Goal: Transaction & Acquisition: Purchase product/service

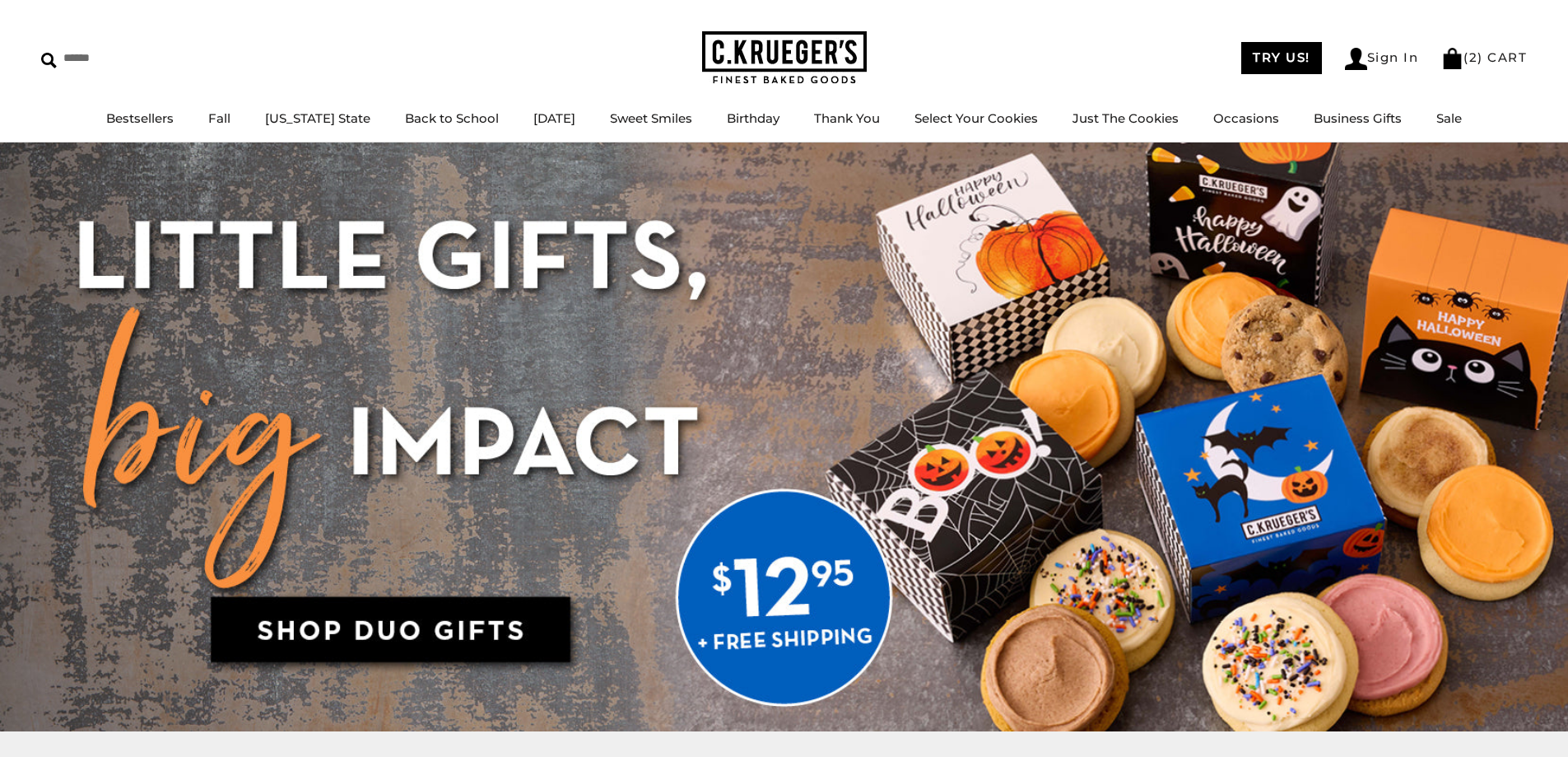
scroll to position [164, 0]
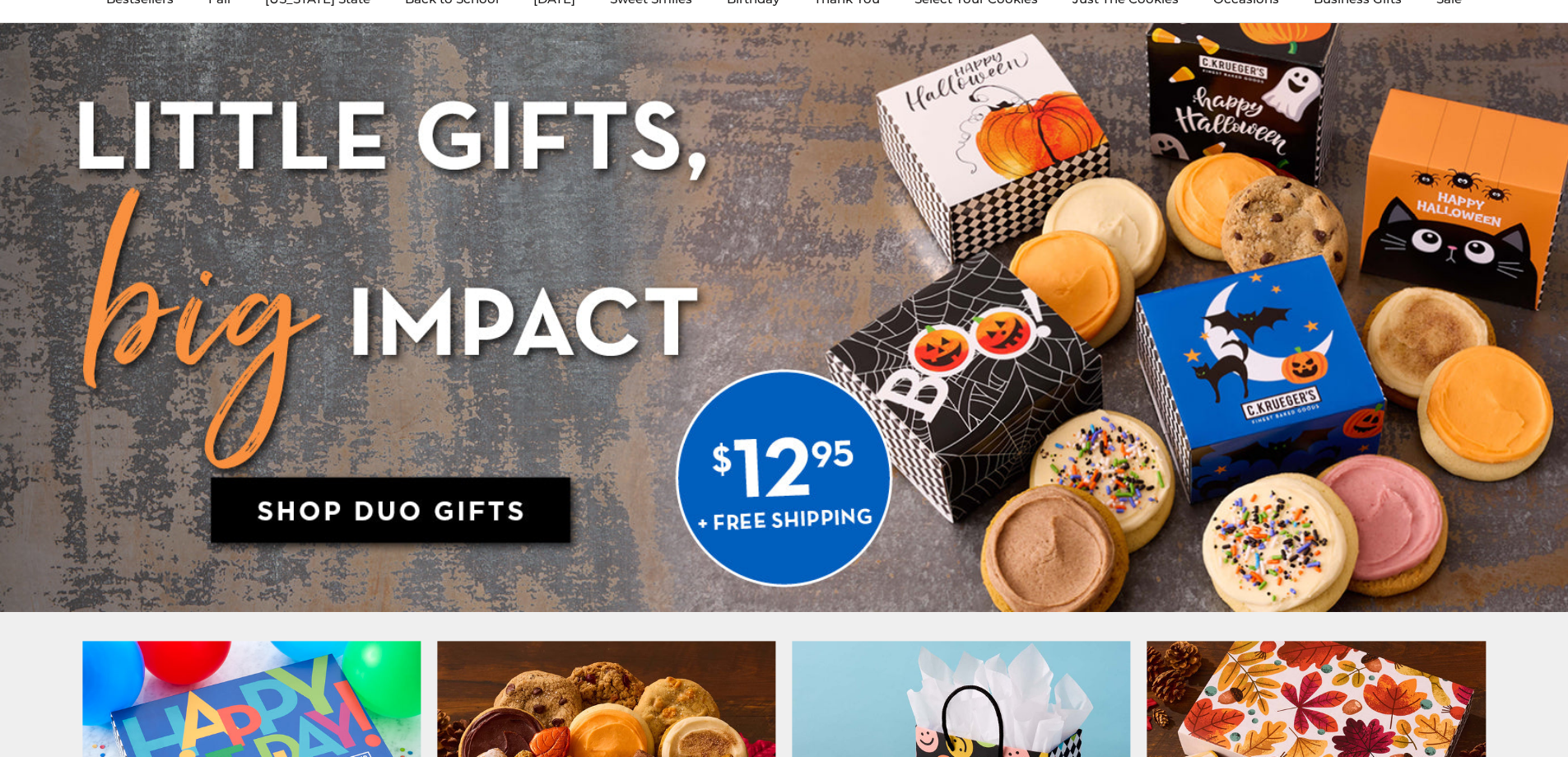
click at [808, 489] on img at bounding box center [784, 317] width 1568 height 589
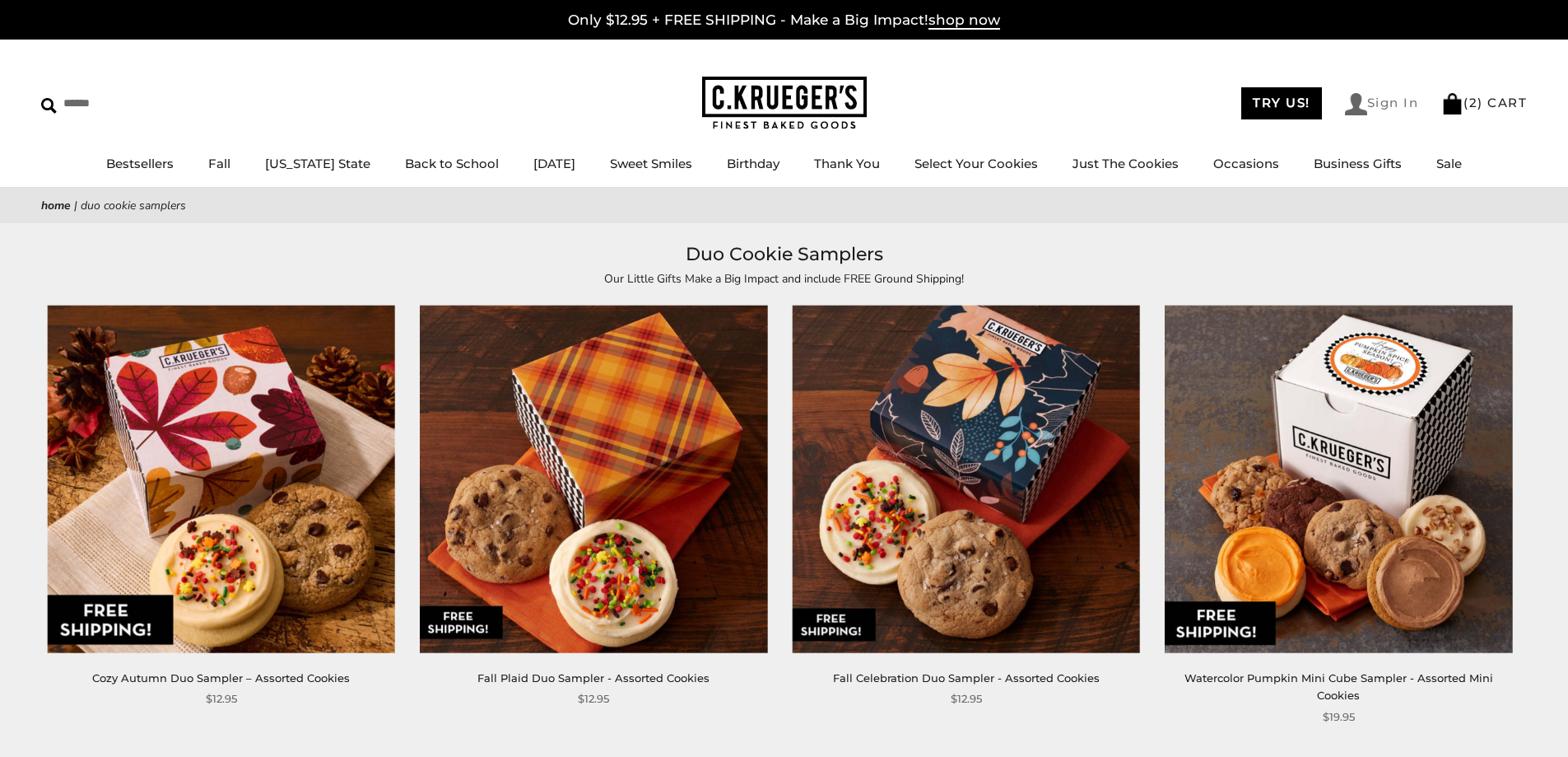
click at [1372, 98] on link "Sign In" at bounding box center [1382, 103] width 74 height 22
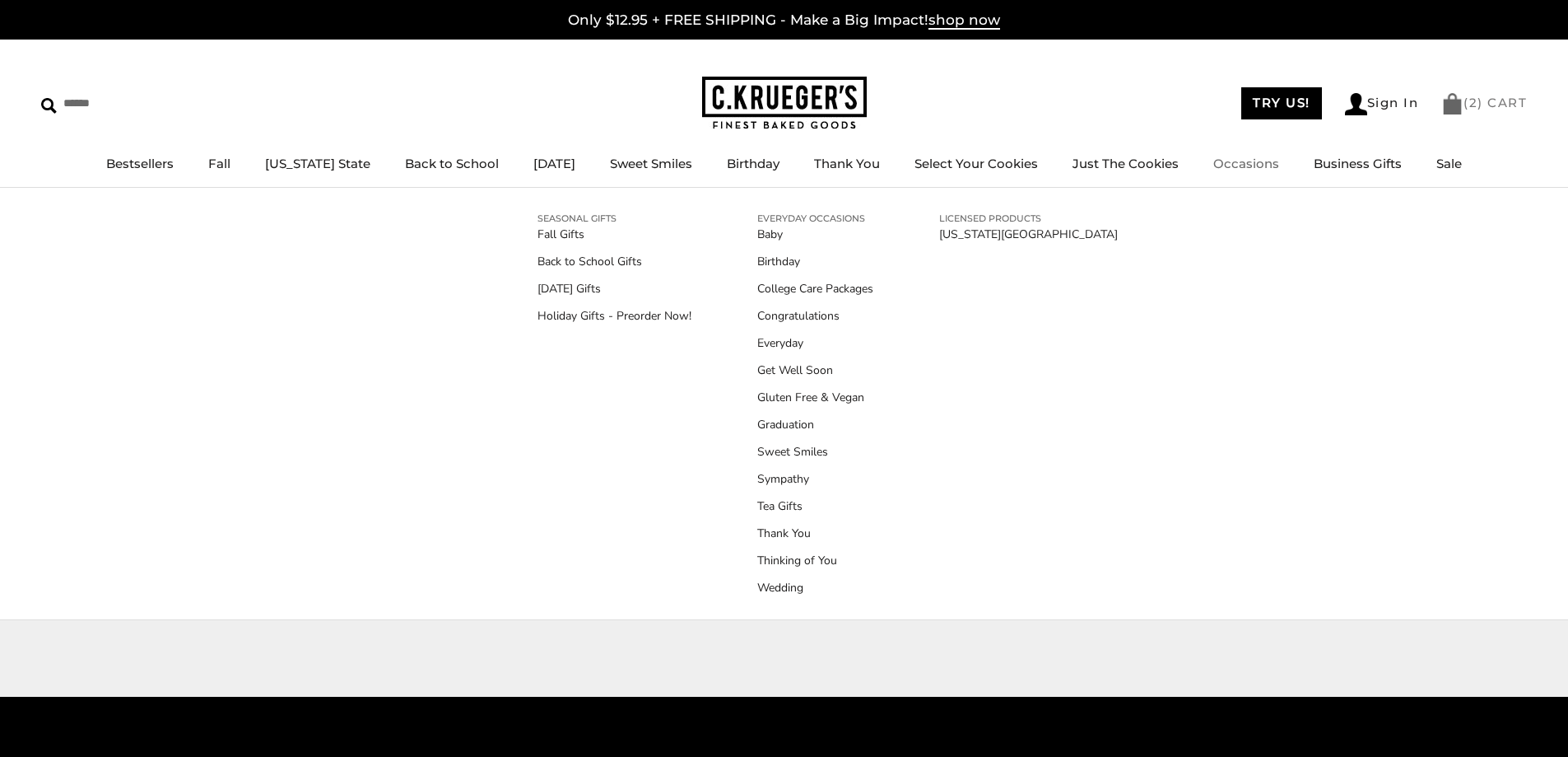
type input "**********"
click at [1466, 102] on link "( 2 ) CART" at bounding box center [1483, 102] width 86 height 16
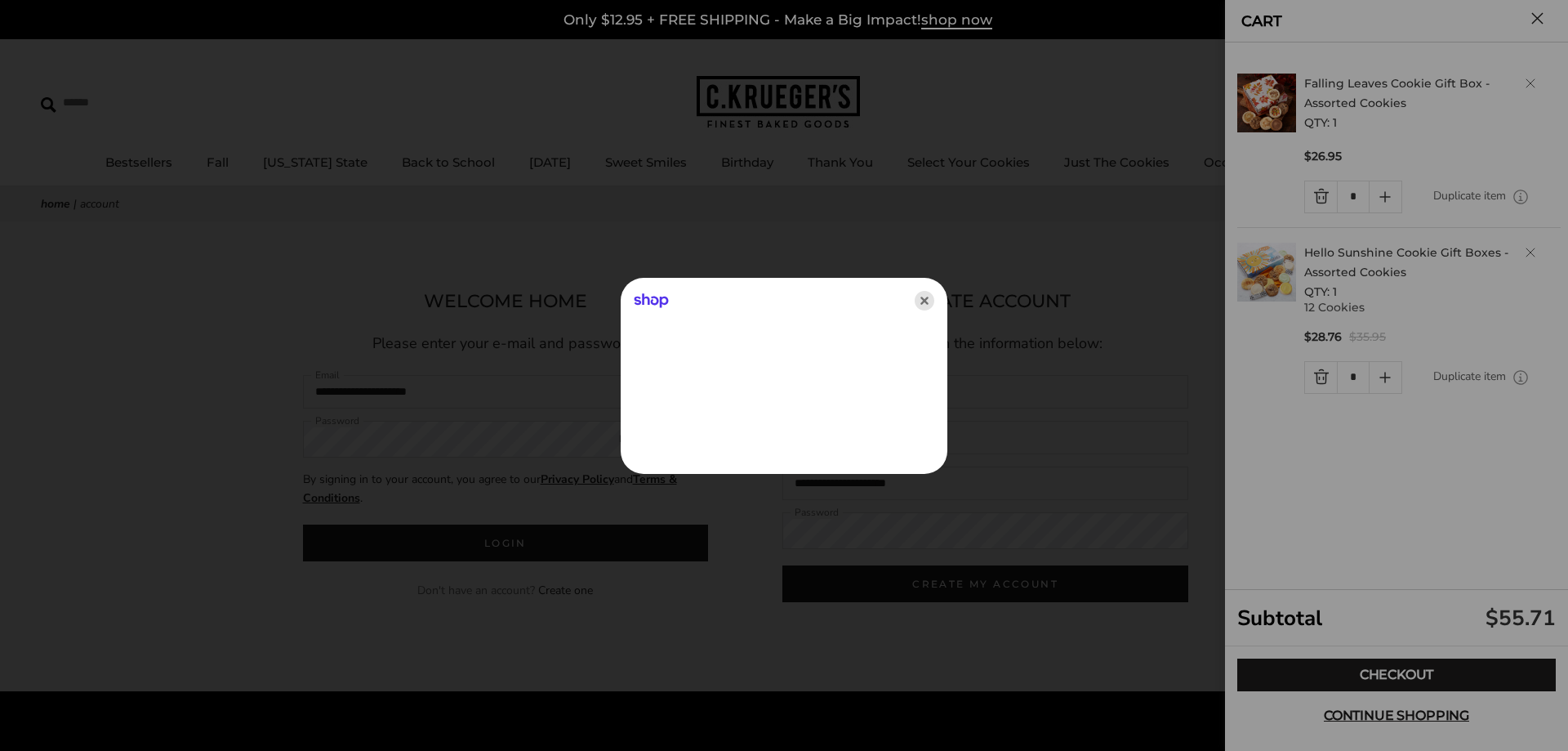
click at [922, 304] on icon "Close" at bounding box center [924, 301] width 19 height 19
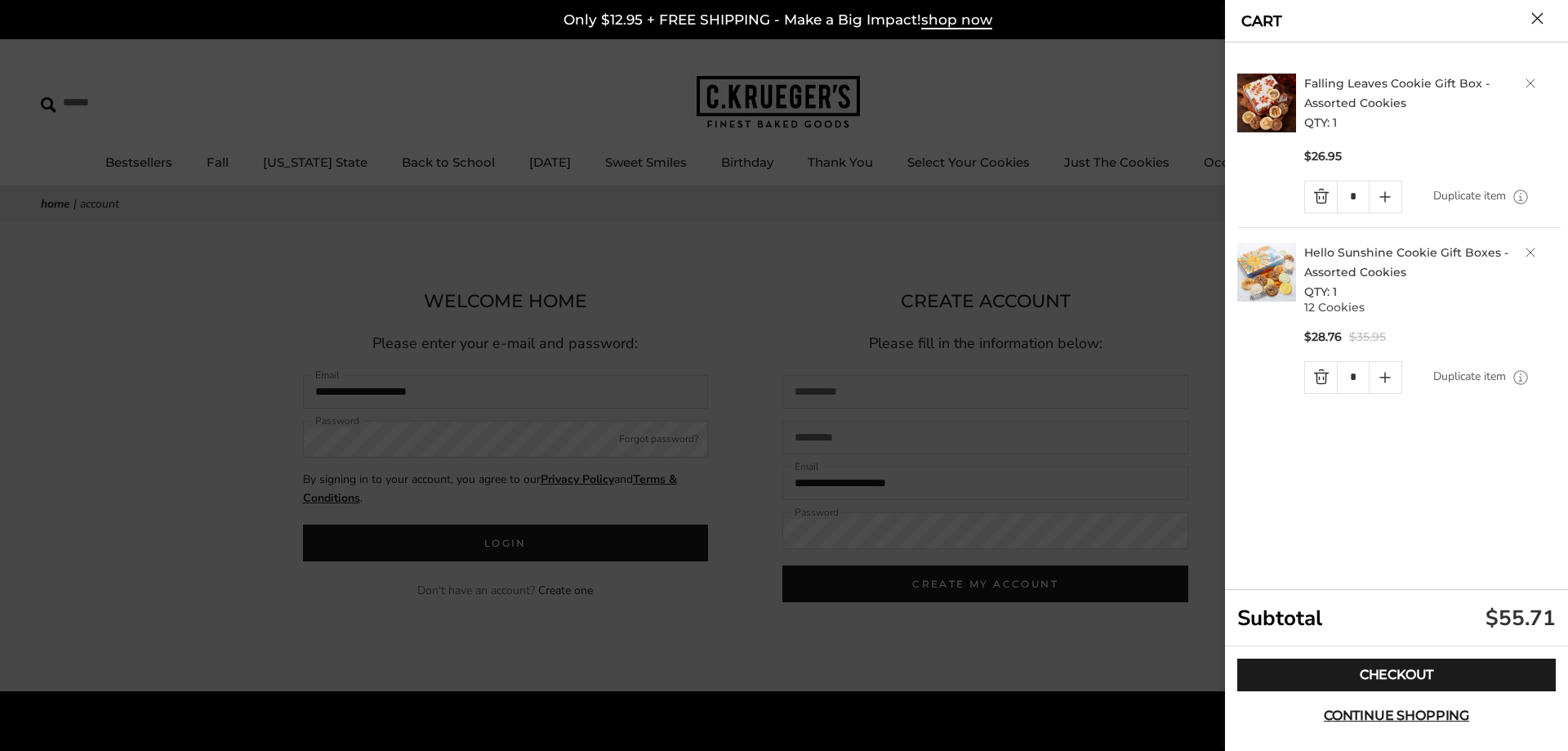
click at [743, 281] on div at bounding box center [784, 375] width 1568 height 751
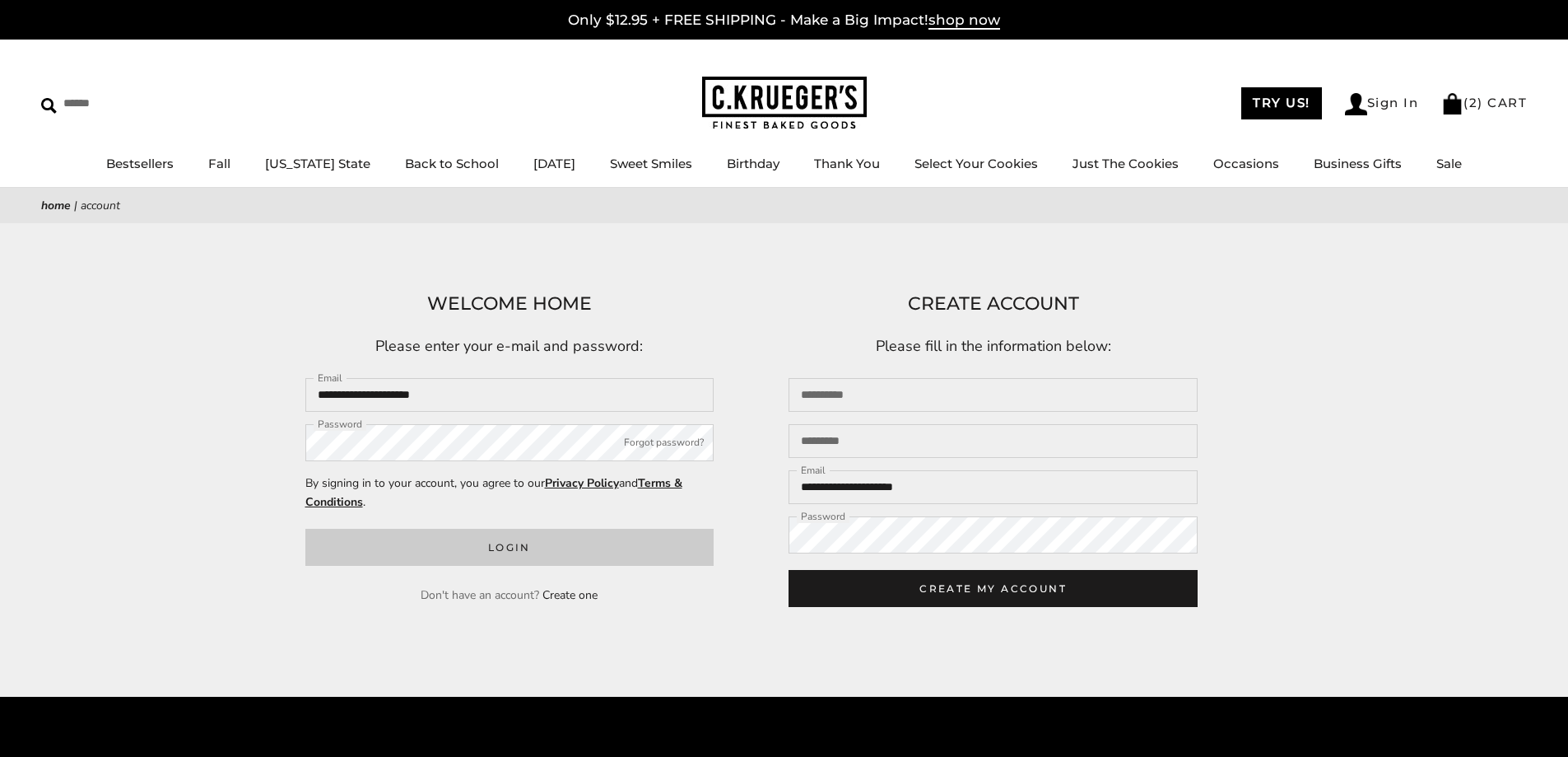
click at [576, 541] on button "Login" at bounding box center [509, 547] width 409 height 37
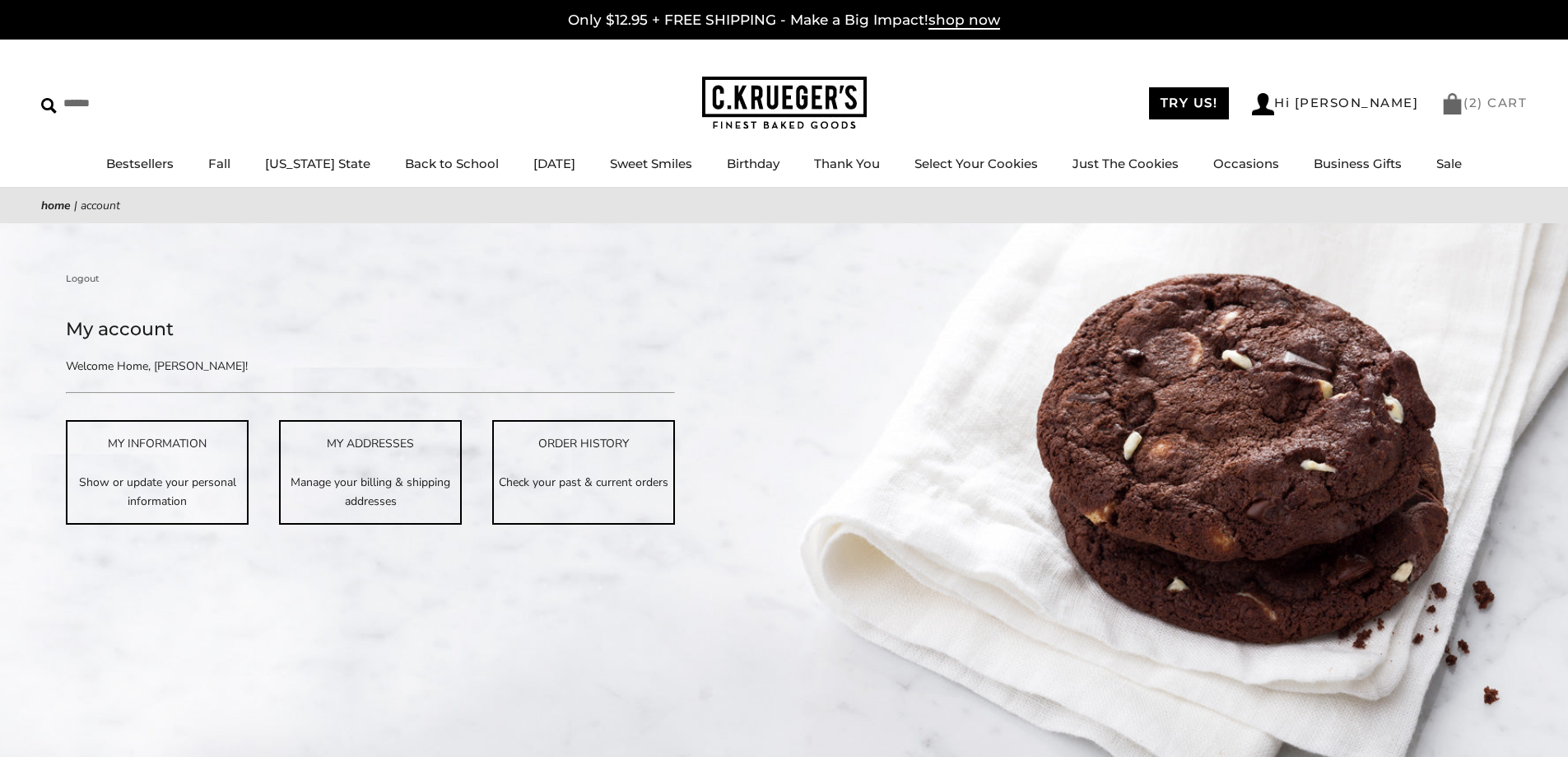
click at [1481, 100] on link "( 2 ) CART" at bounding box center [1483, 102] width 86 height 16
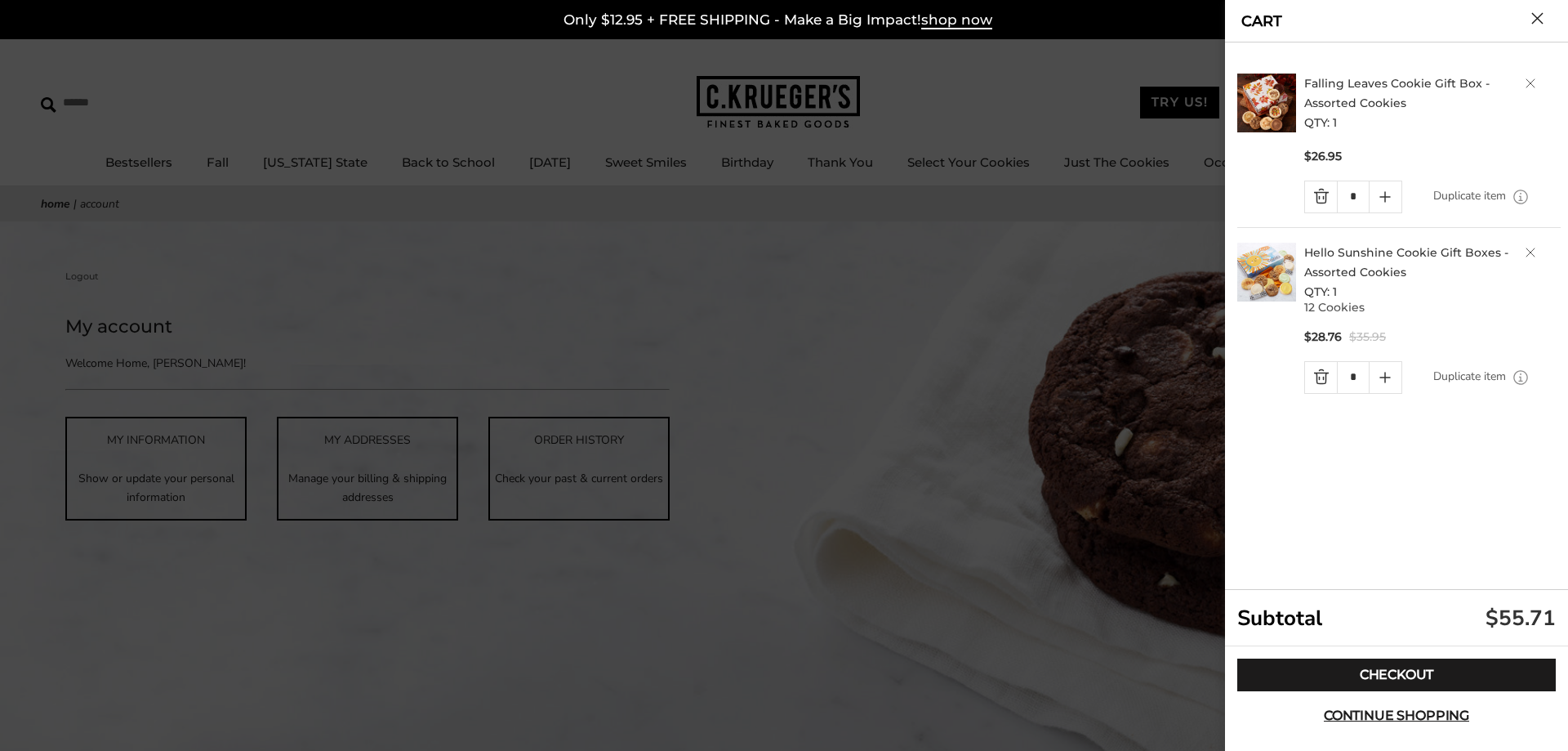
click at [1324, 383] on link "Quantity minus button" at bounding box center [1321, 377] width 32 height 31
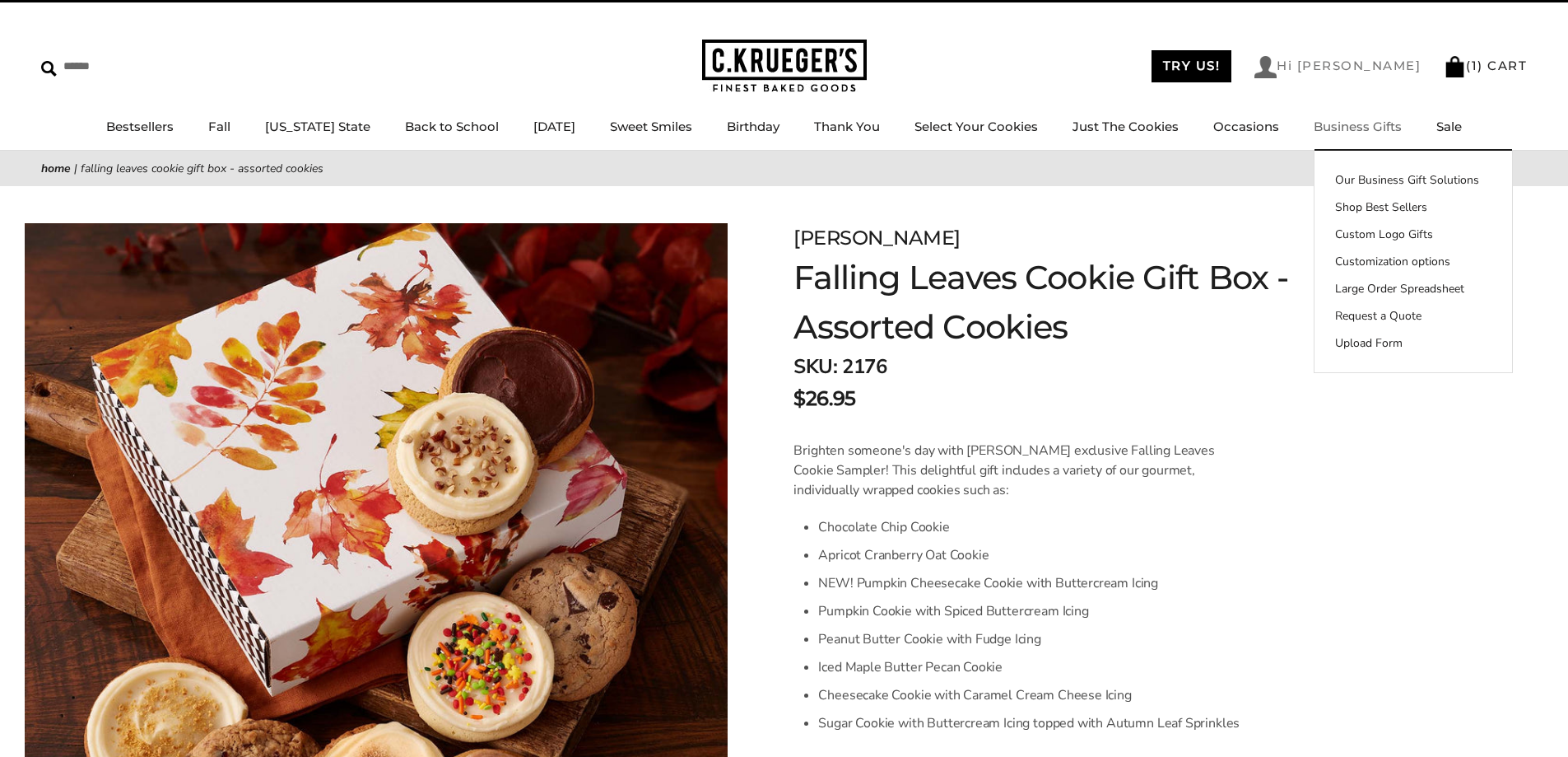
scroll to position [8, 0]
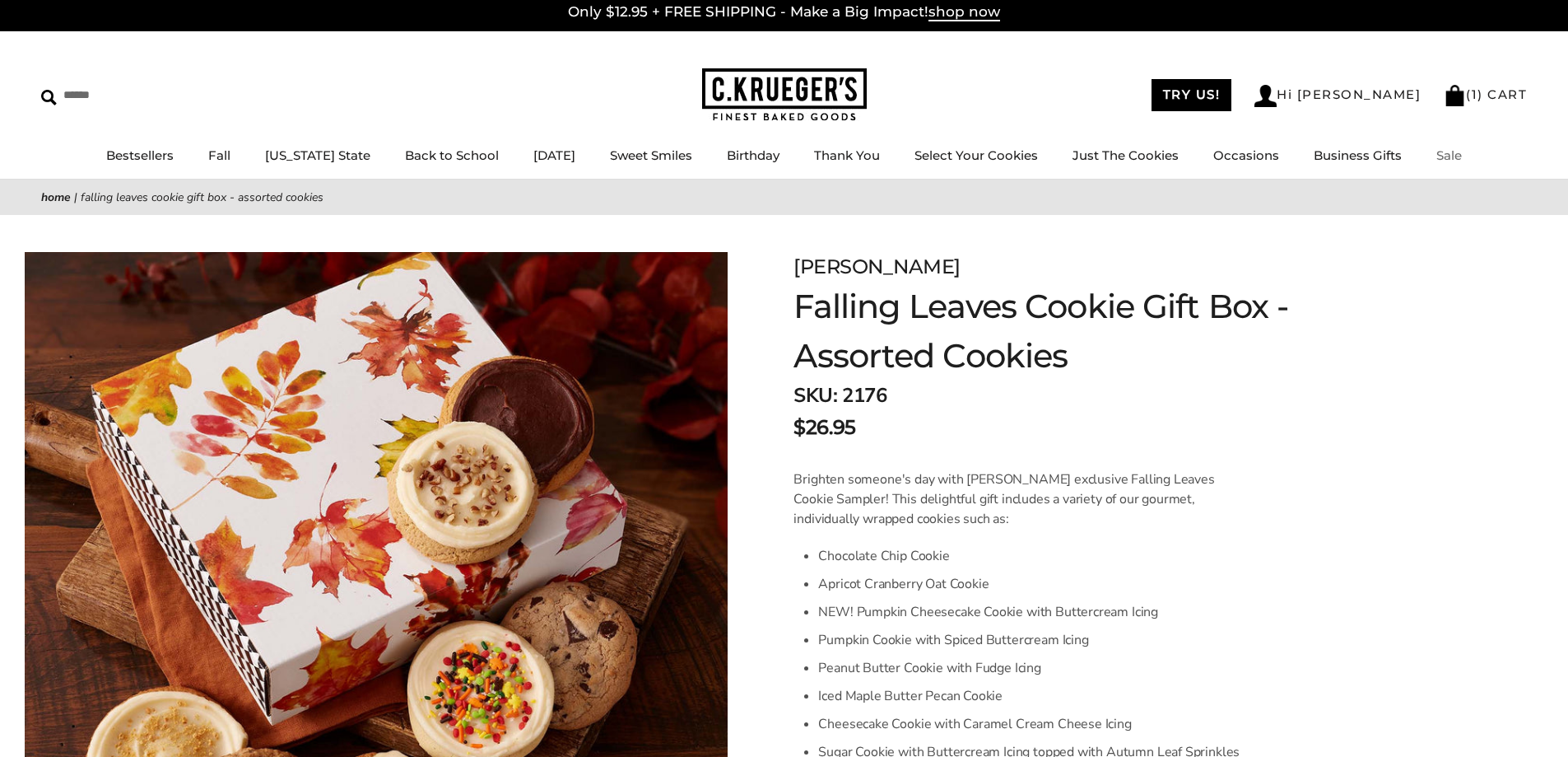
click at [1439, 155] on link "Sale" at bounding box center [1449, 155] width 26 height 16
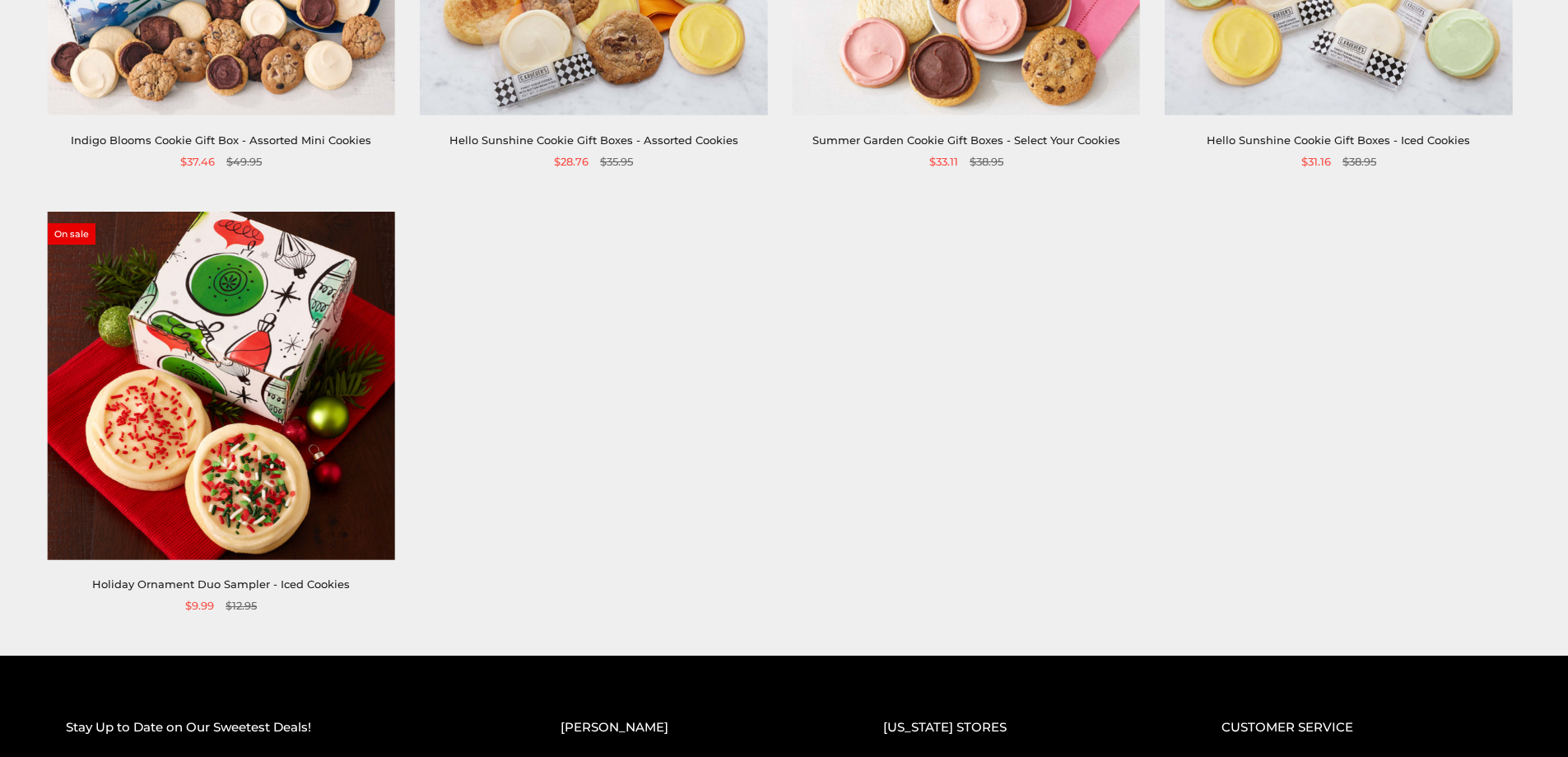
scroll to position [577, 0]
click at [260, 413] on img at bounding box center [221, 384] width 347 height 347
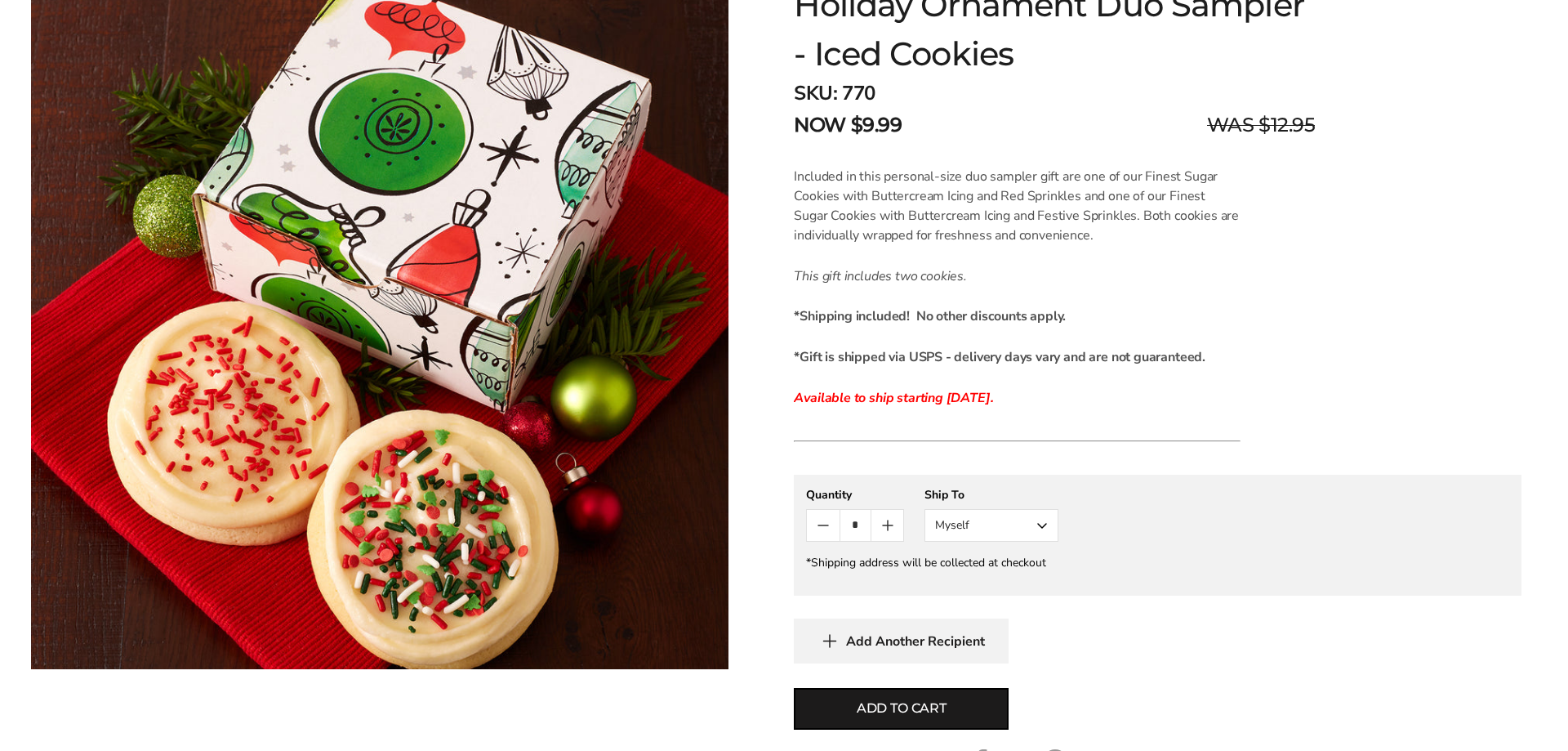
scroll to position [490, 0]
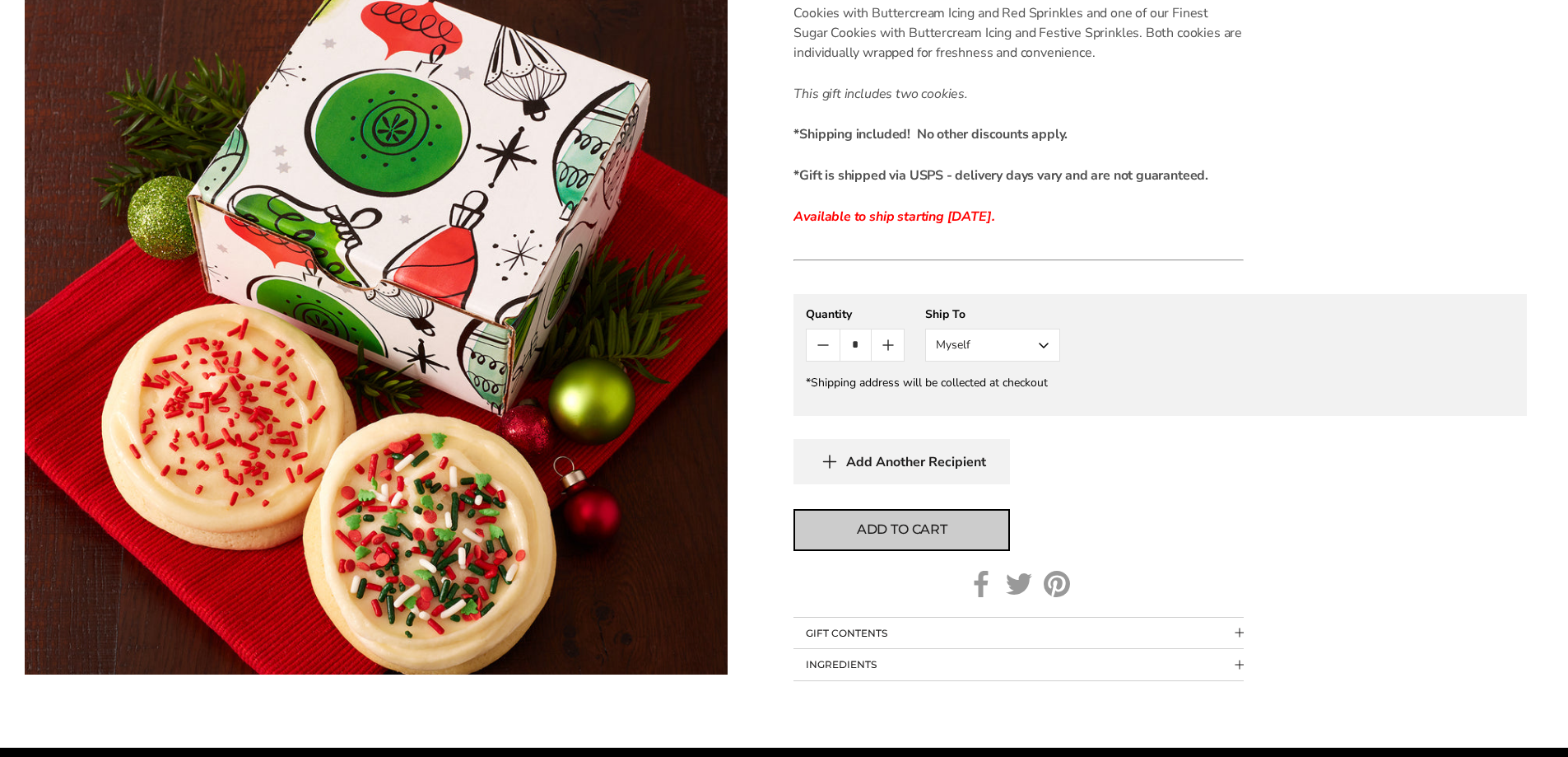
click at [935, 515] on button "Add to cart" at bounding box center [901, 530] width 216 height 42
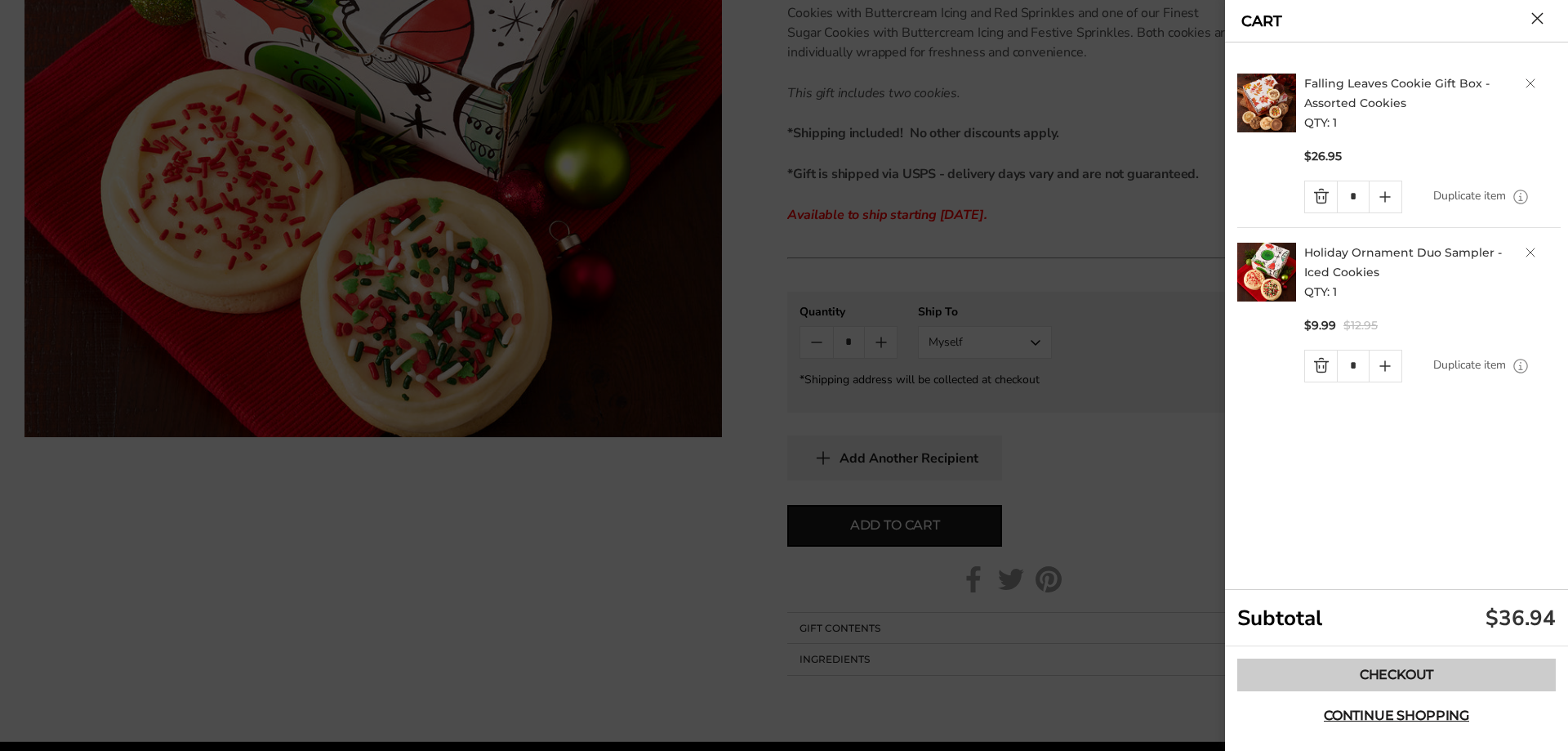
click at [1421, 666] on link "Checkout" at bounding box center [1396, 674] width 319 height 32
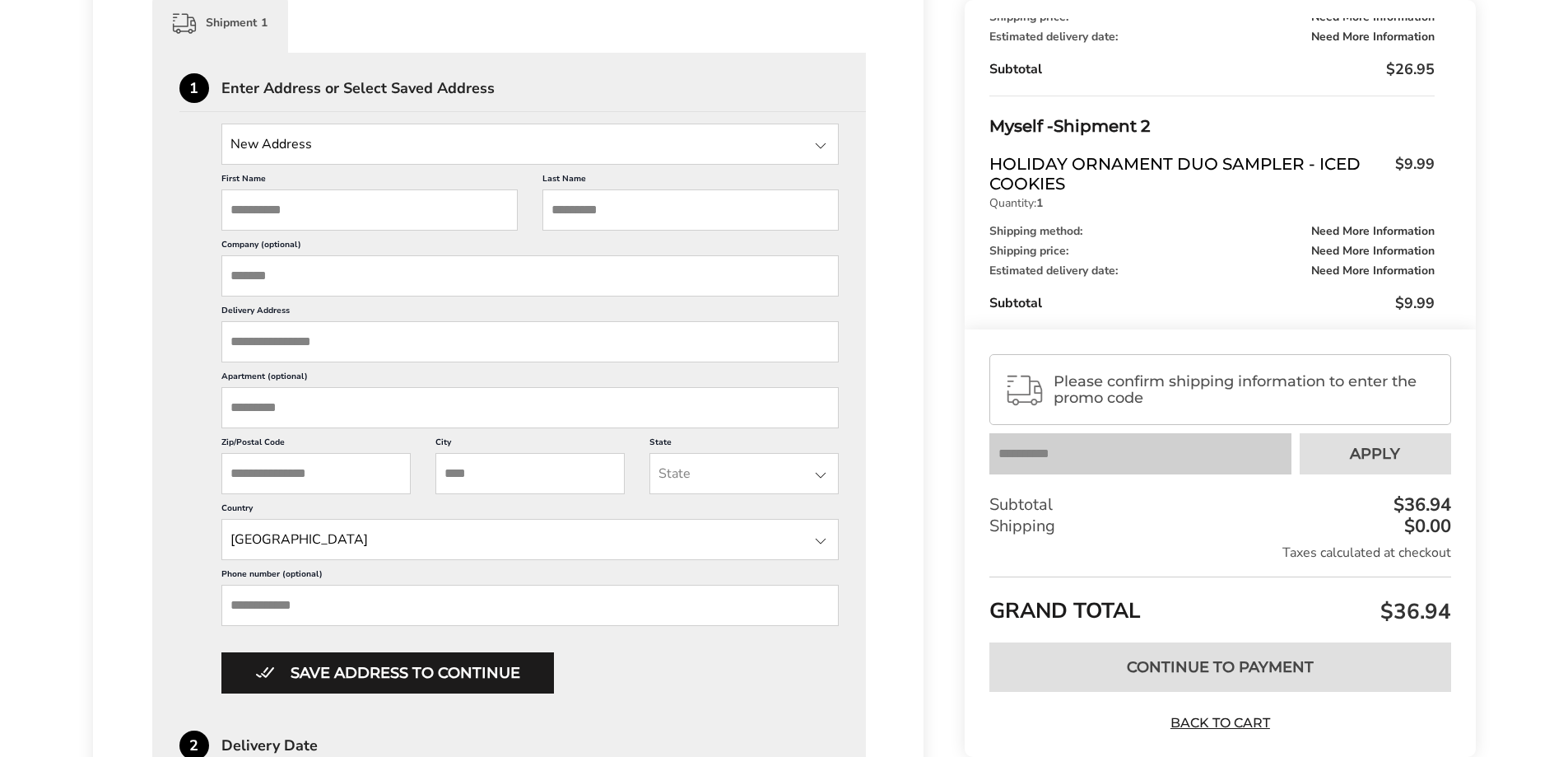
scroll to position [412, 0]
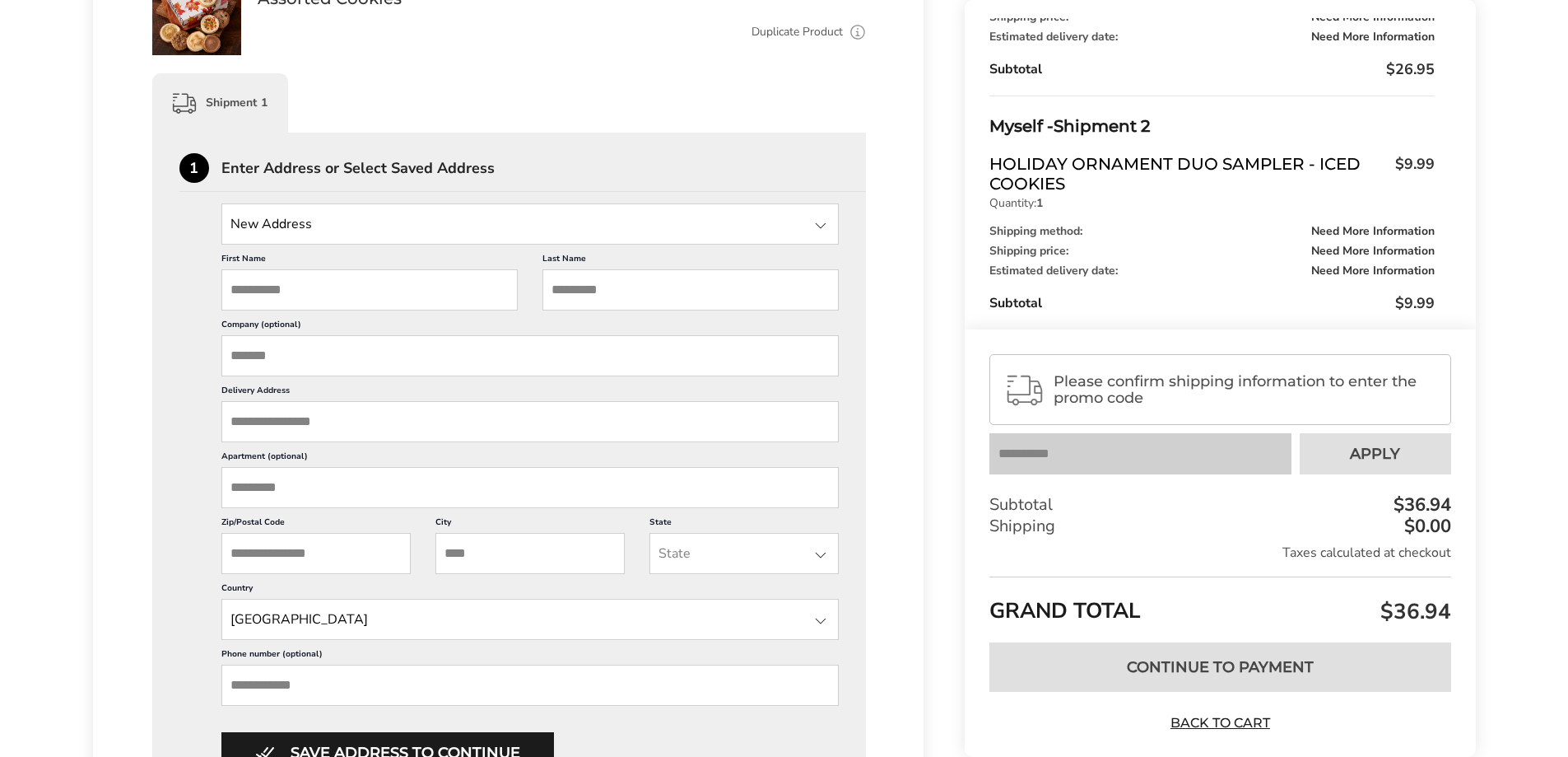
click at [332, 220] on input "State" at bounding box center [531, 223] width 618 height 42
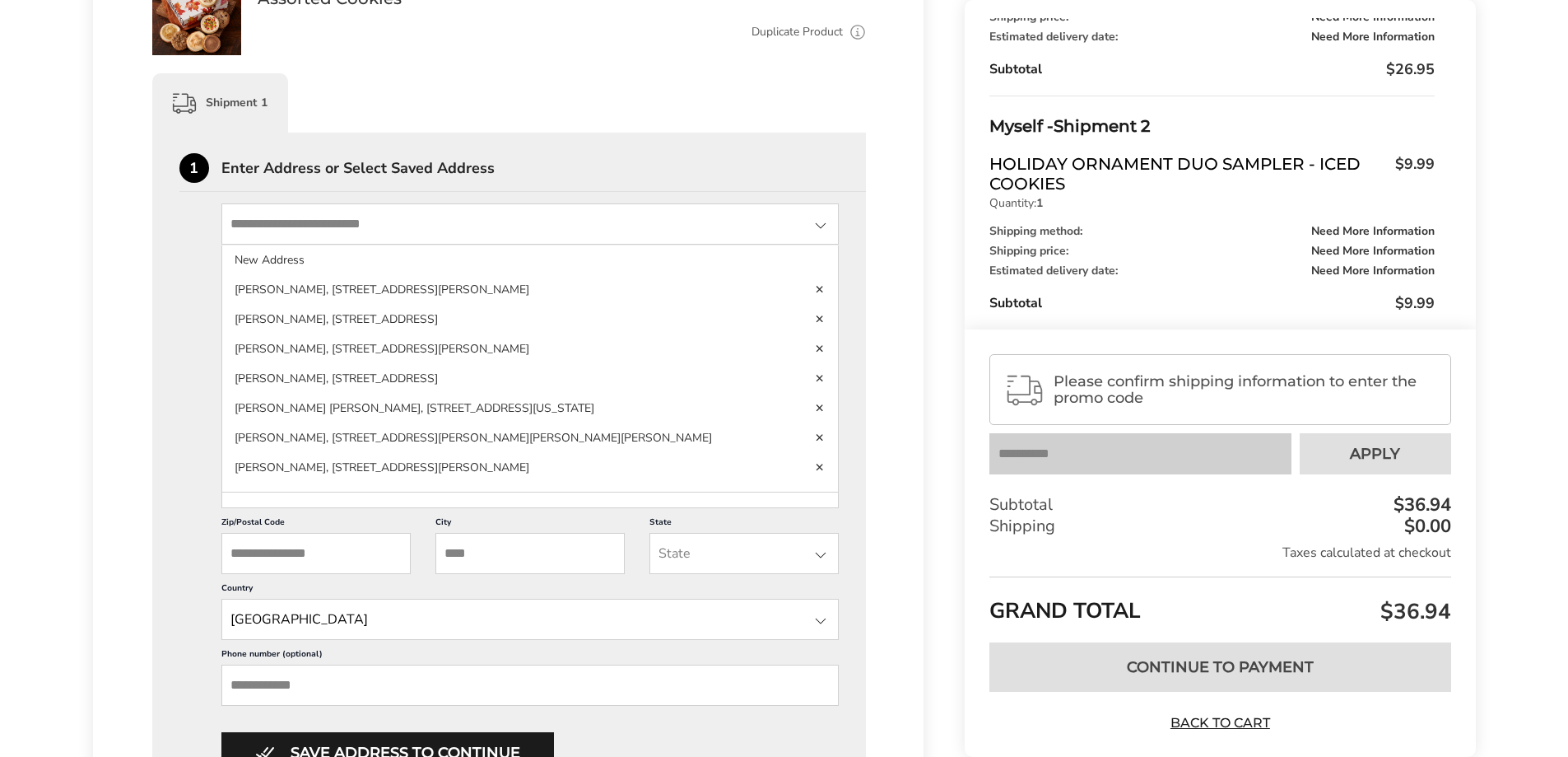
type input "**********"
type input "*****"
type input "*******"
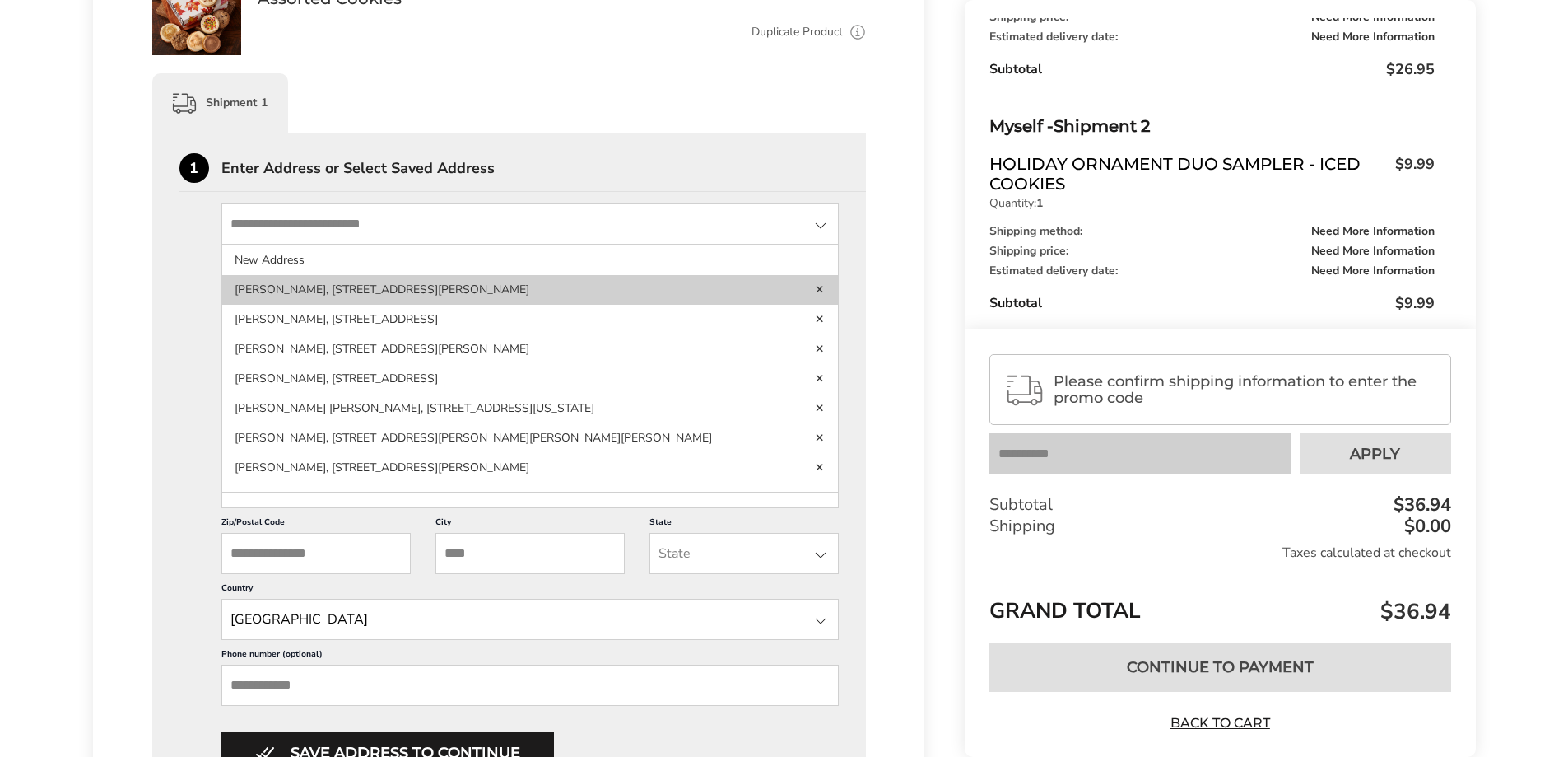
click at [456, 291] on li "[PERSON_NAME], [STREET_ADDRESS][PERSON_NAME]" at bounding box center [531, 290] width 616 height 30
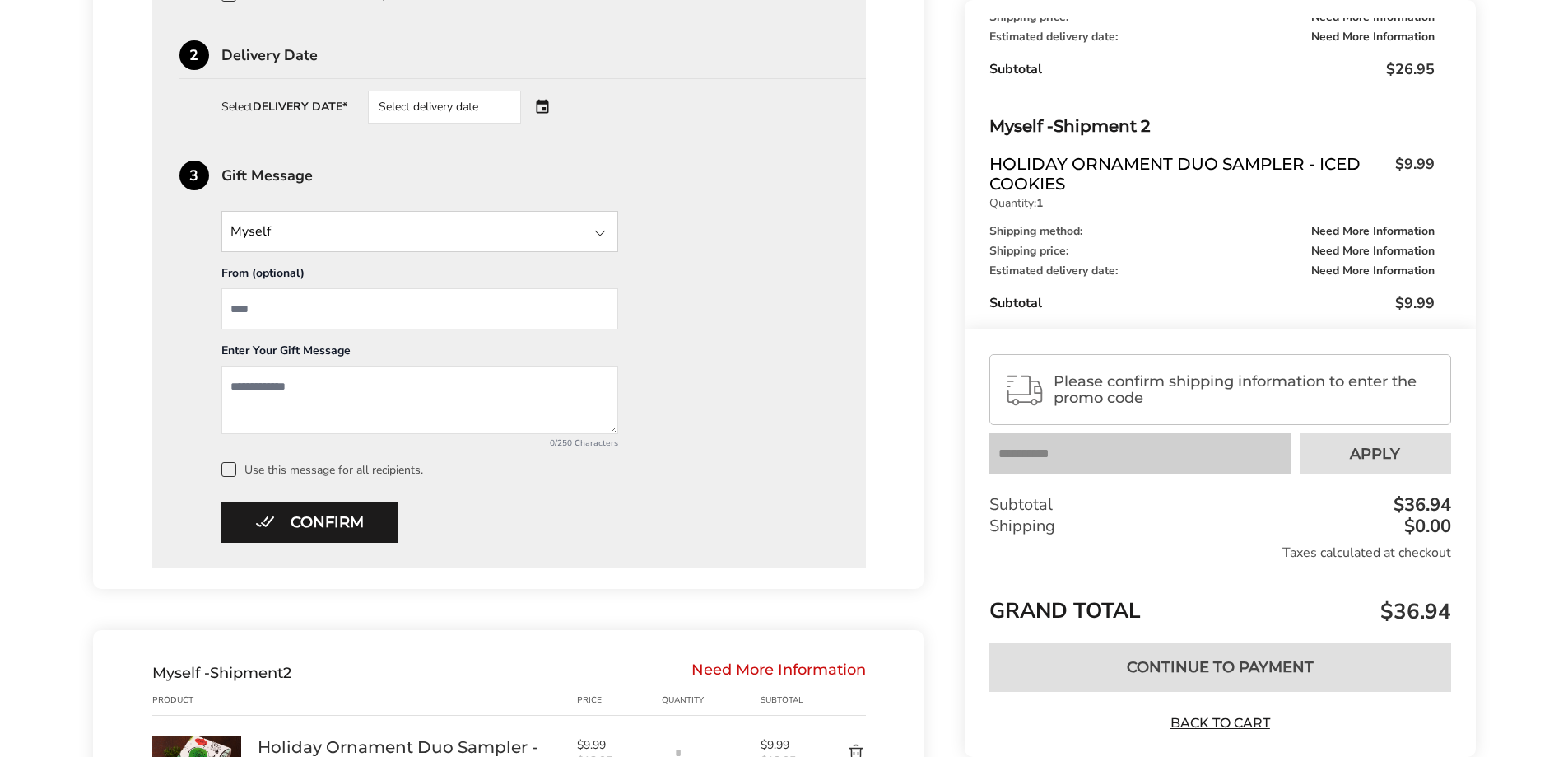
scroll to position [556, 0]
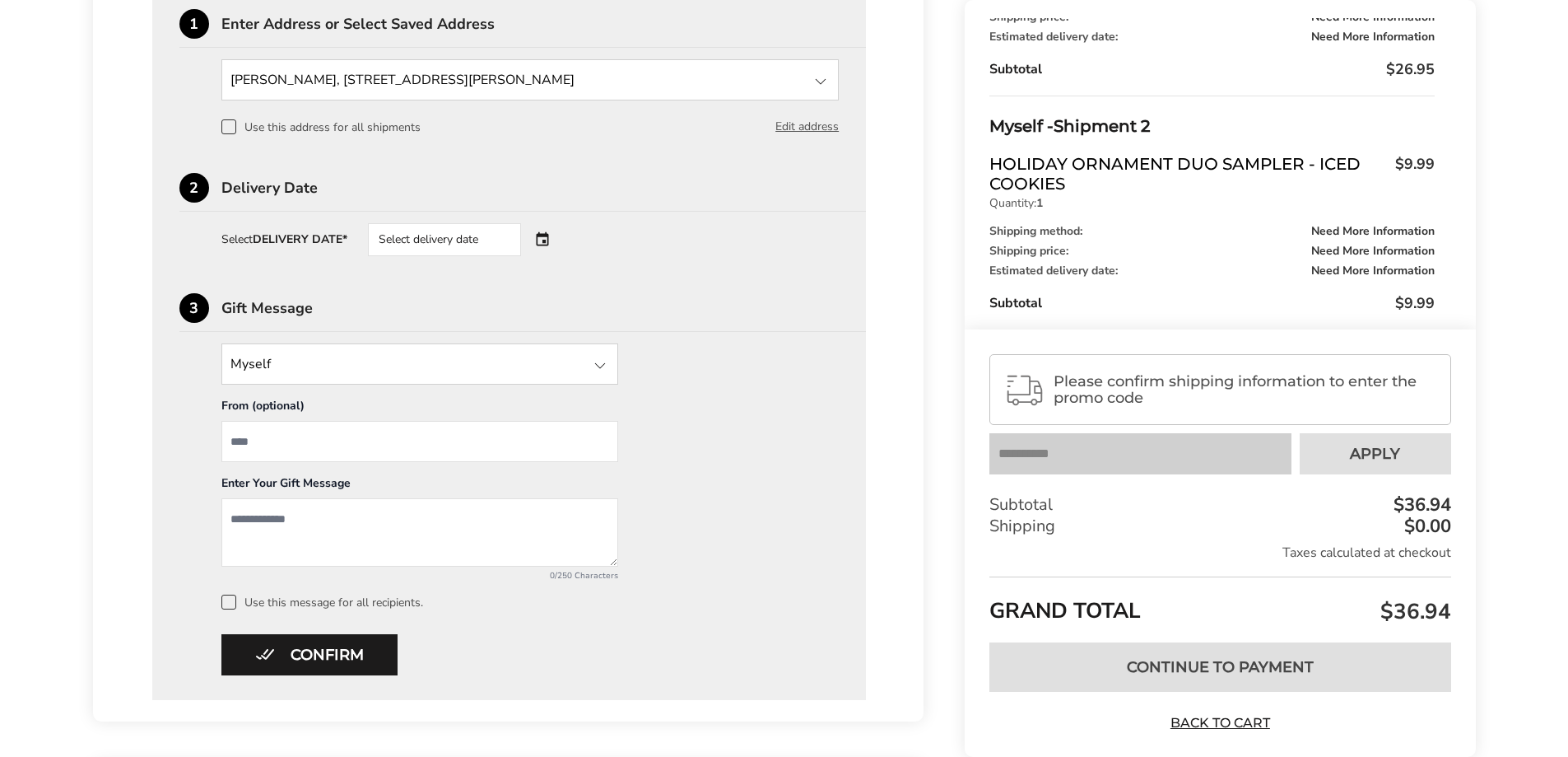
click at [539, 237] on div "Select delivery date" at bounding box center [468, 239] width 200 height 33
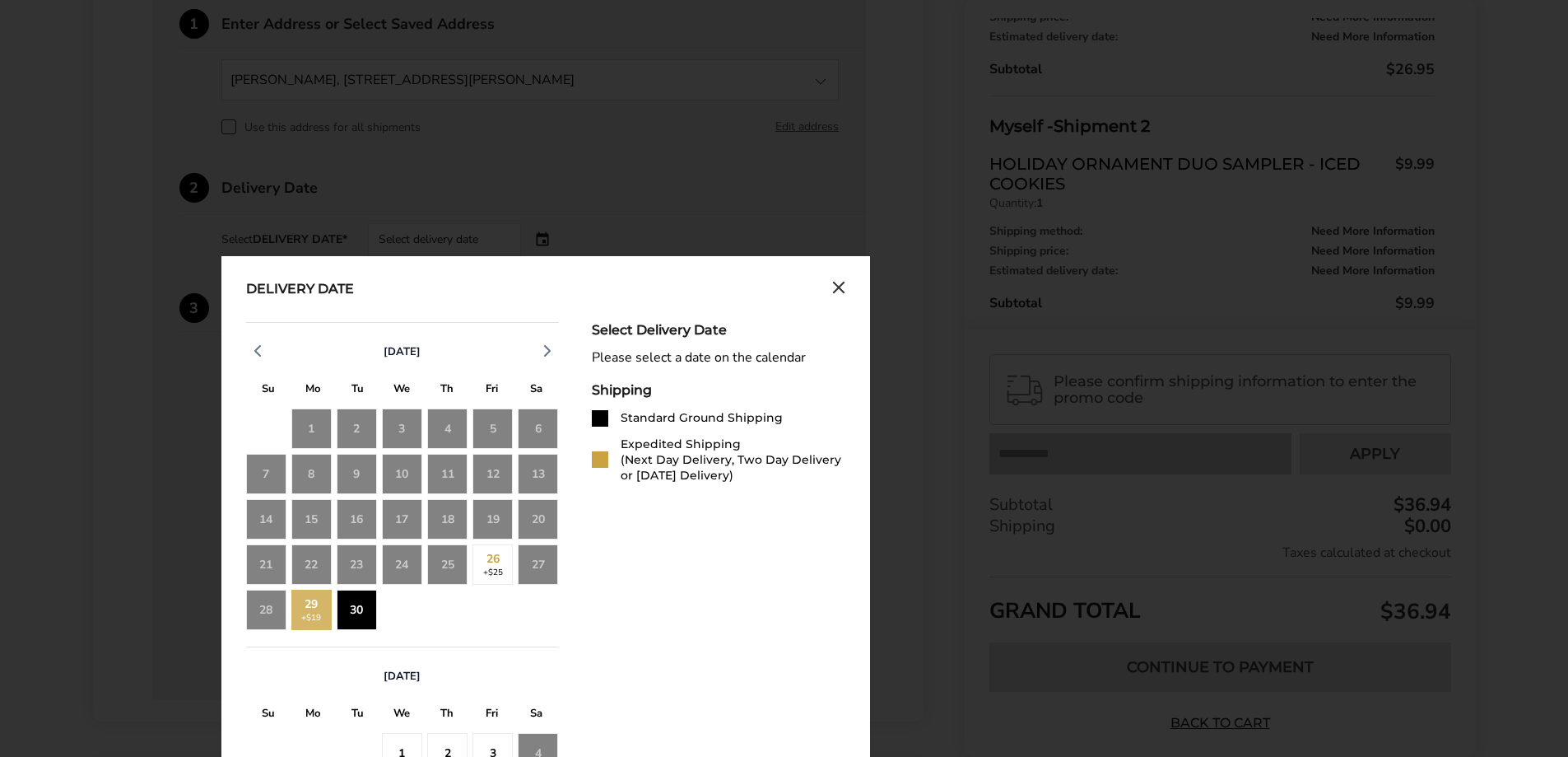
click at [367, 614] on div "30" at bounding box center [357, 609] width 41 height 41
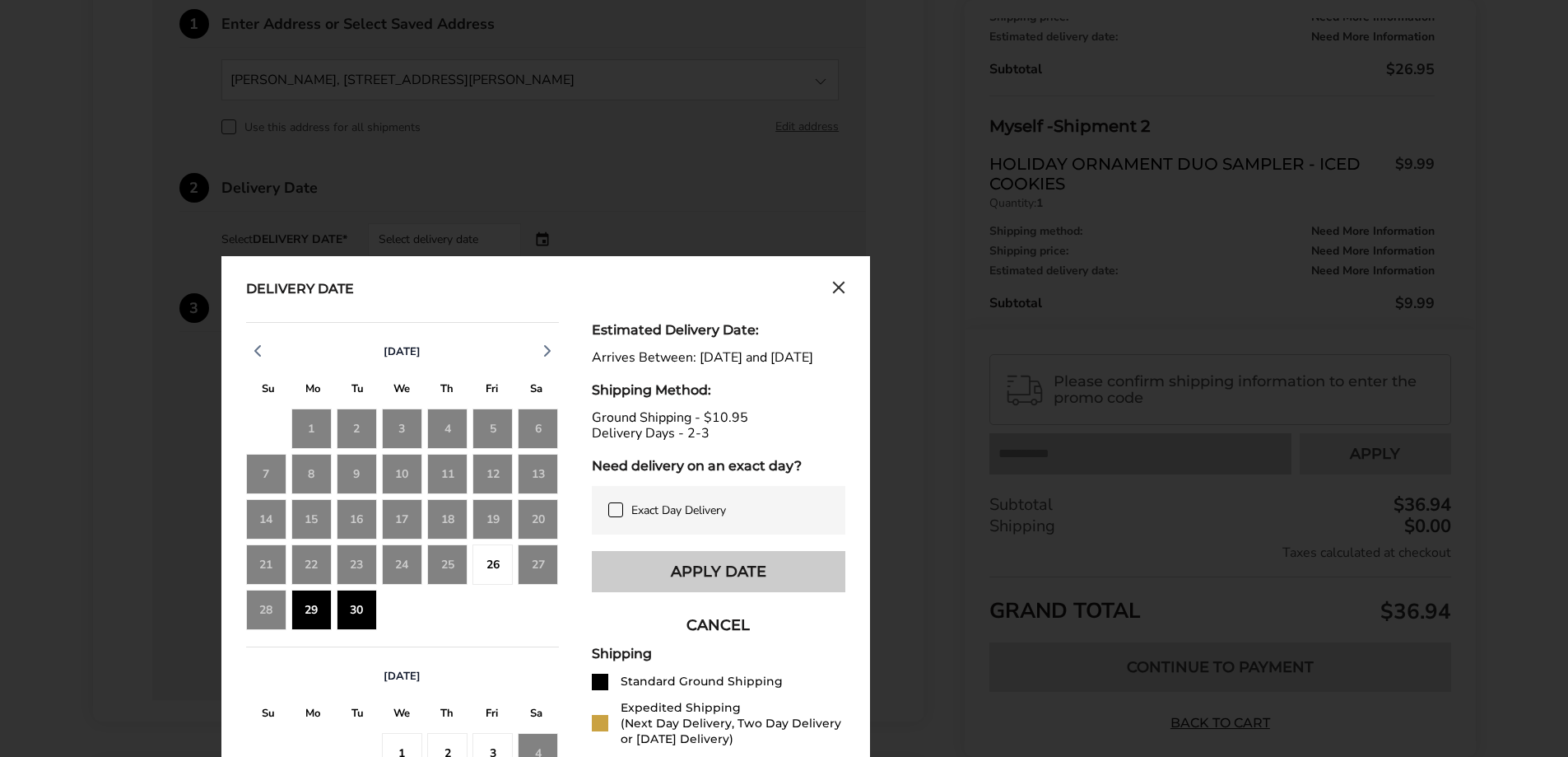
click at [654, 580] on button "Apply Date" at bounding box center [718, 572] width 253 height 42
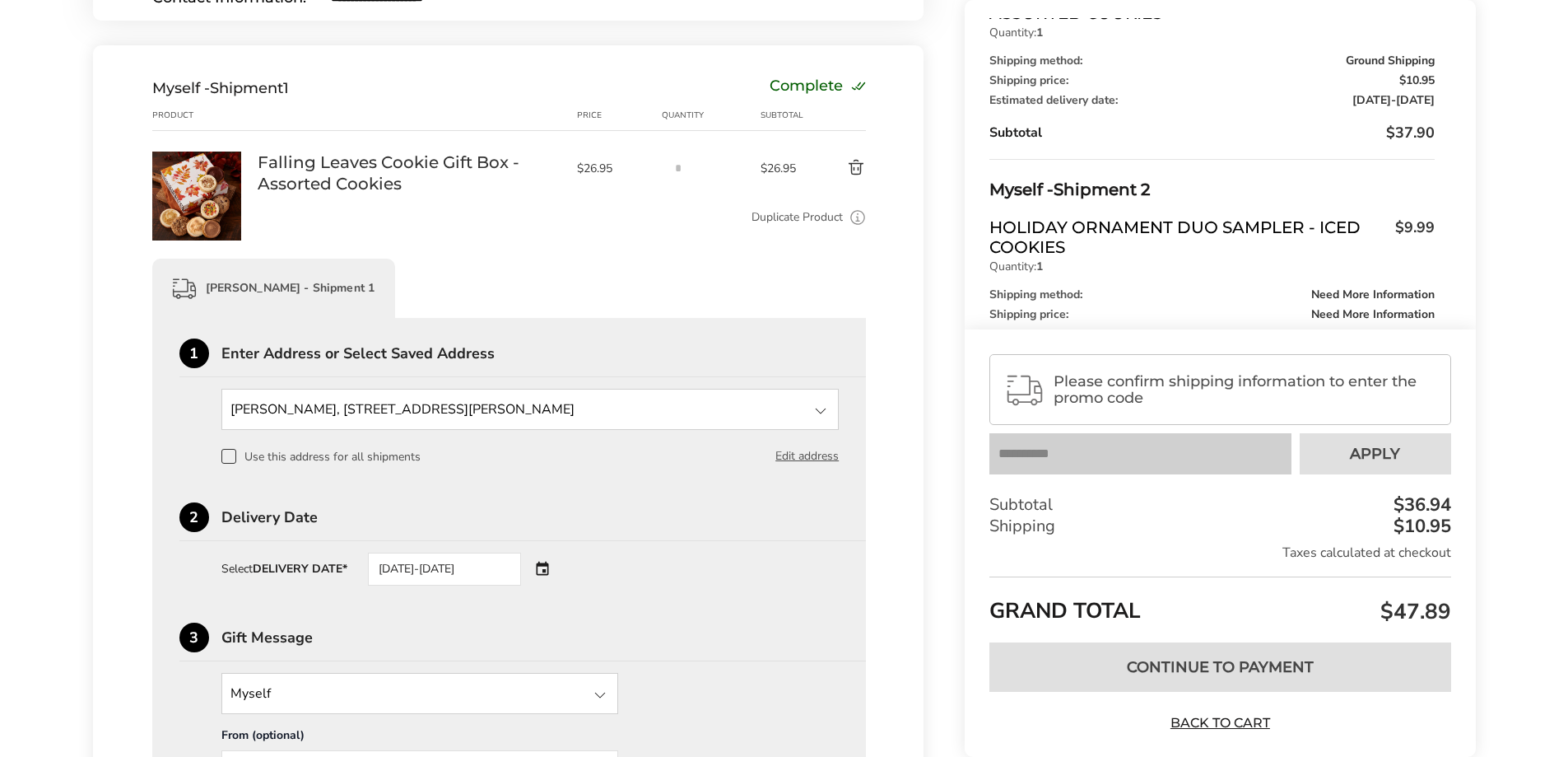
scroll to position [0, 0]
